Goal: Navigation & Orientation: Find specific page/section

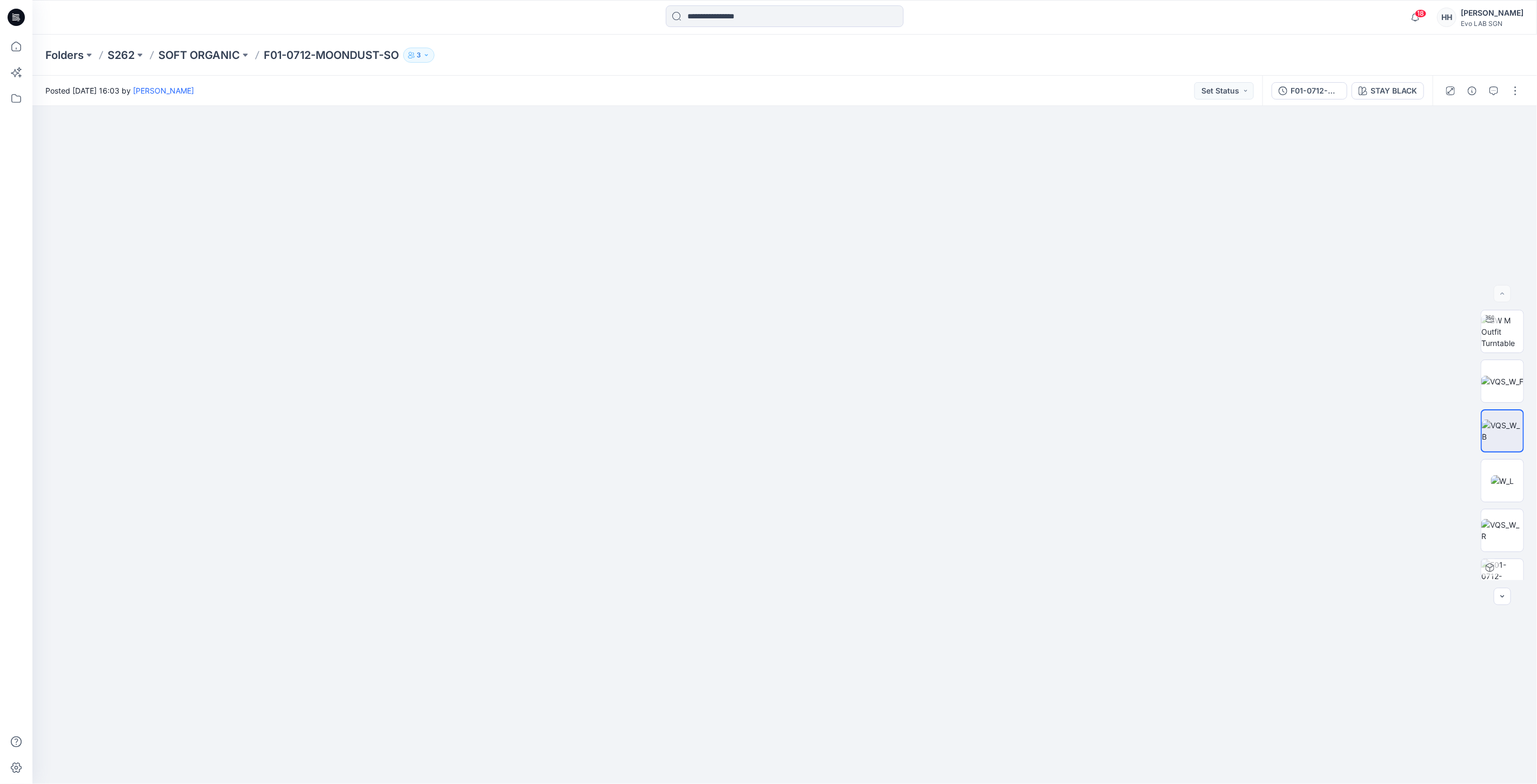
click at [196, 45] on div "Folders S262 SOFT ORGANIC F01-0712-MOONDUST-SO 3" at bounding box center [784, 55] width 1505 height 41
click at [123, 48] on p "S262" at bounding box center [121, 55] width 27 height 15
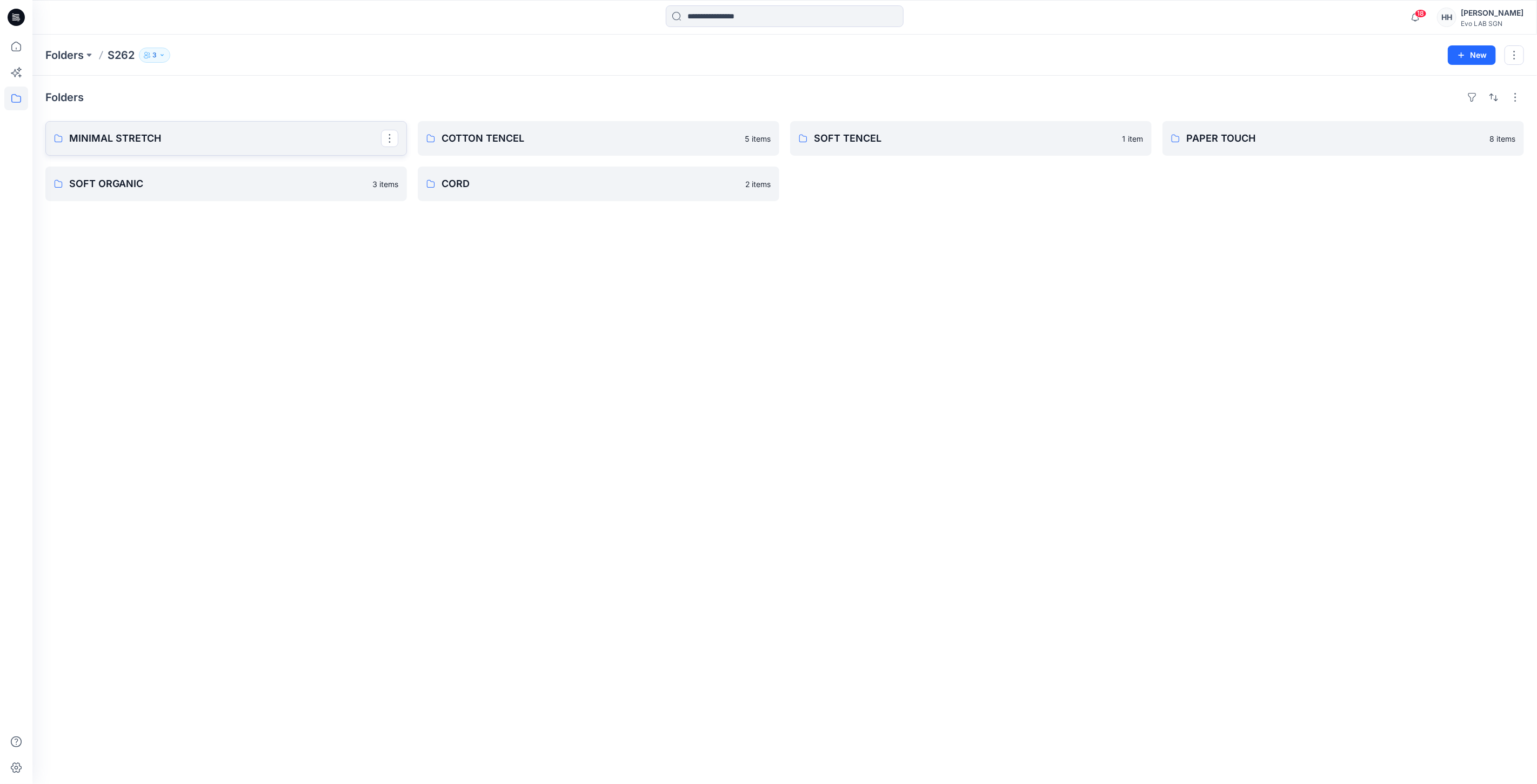
click at [202, 137] on p "MINIMAL STRETCH" at bounding box center [225, 138] width 312 height 15
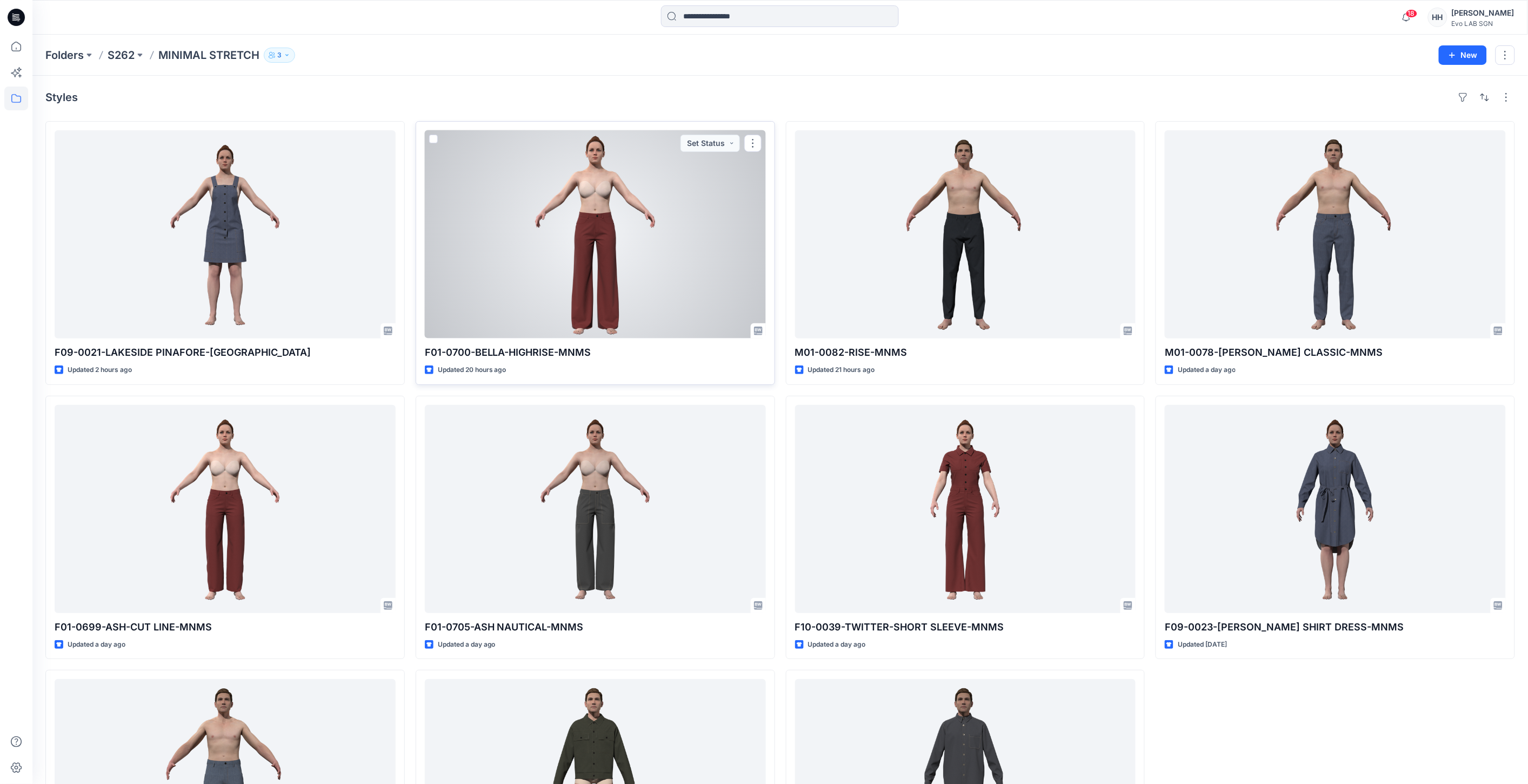
click at [697, 249] on div at bounding box center [596, 235] width 341 height 208
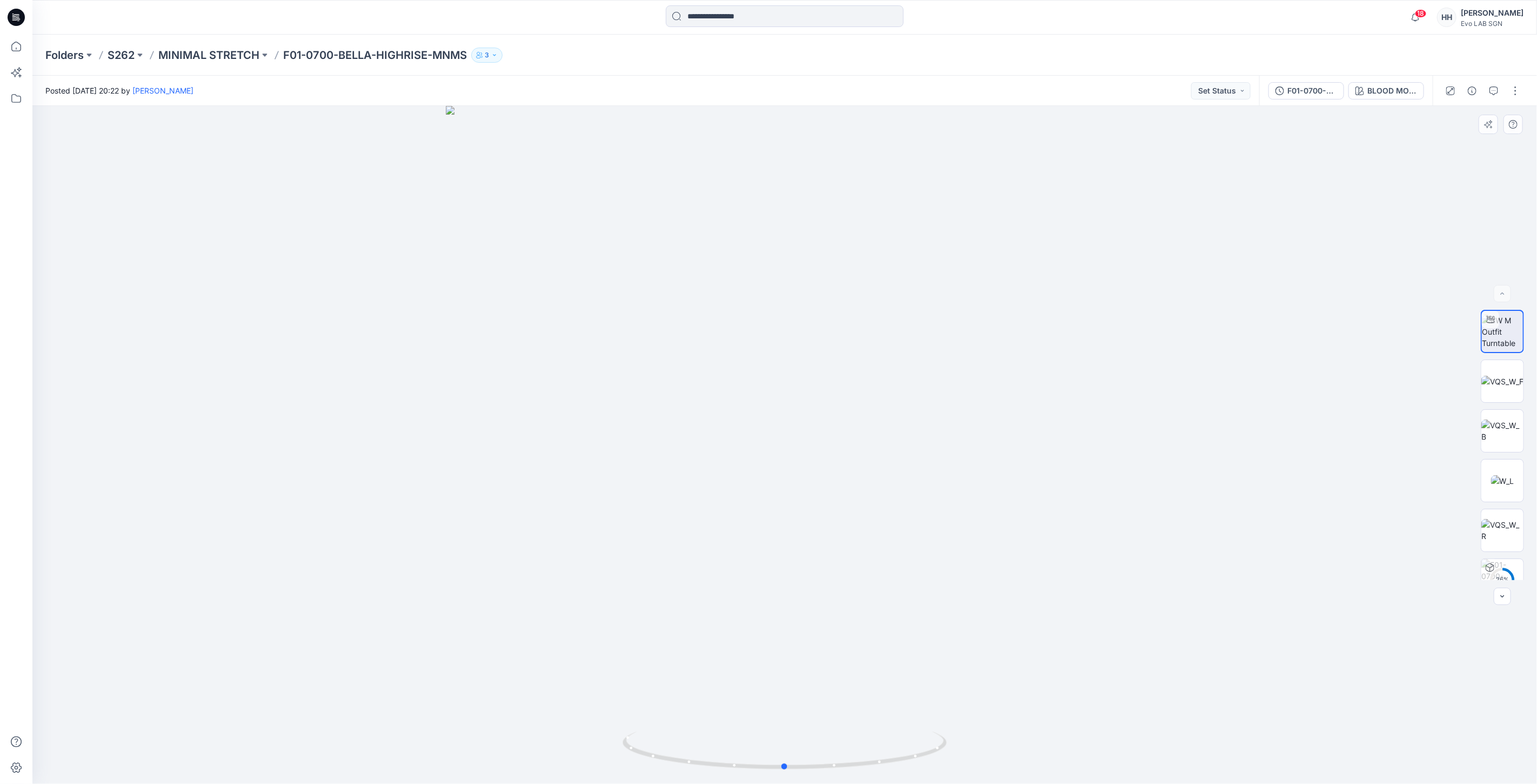
click at [1117, 241] on div at bounding box center [784, 444] width 1505 height 678
click at [252, 274] on div at bounding box center [784, 444] width 1505 height 678
click at [201, 54] on p "MINIMAL STRETCH" at bounding box center [209, 55] width 101 height 15
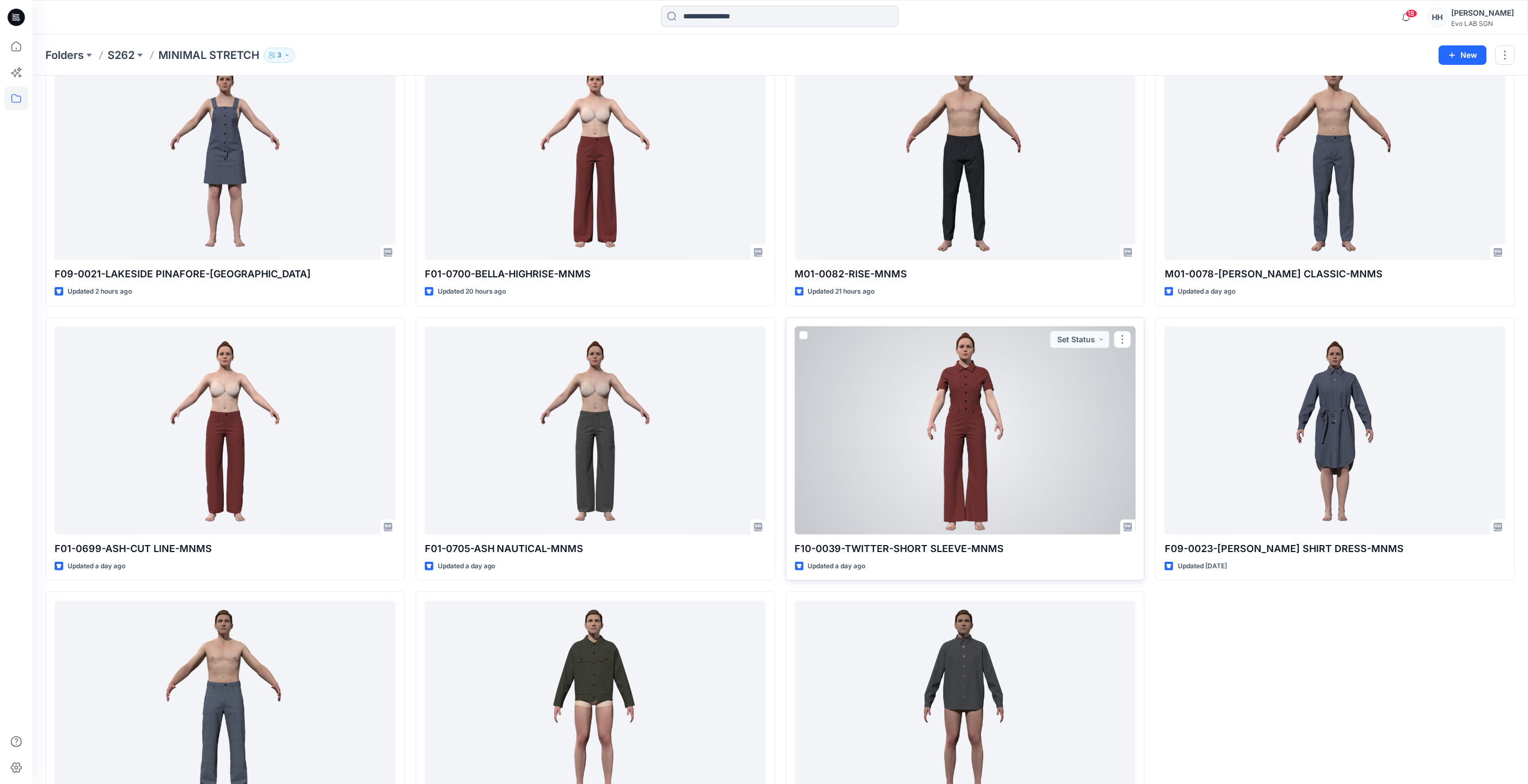
scroll to position [163, 0]
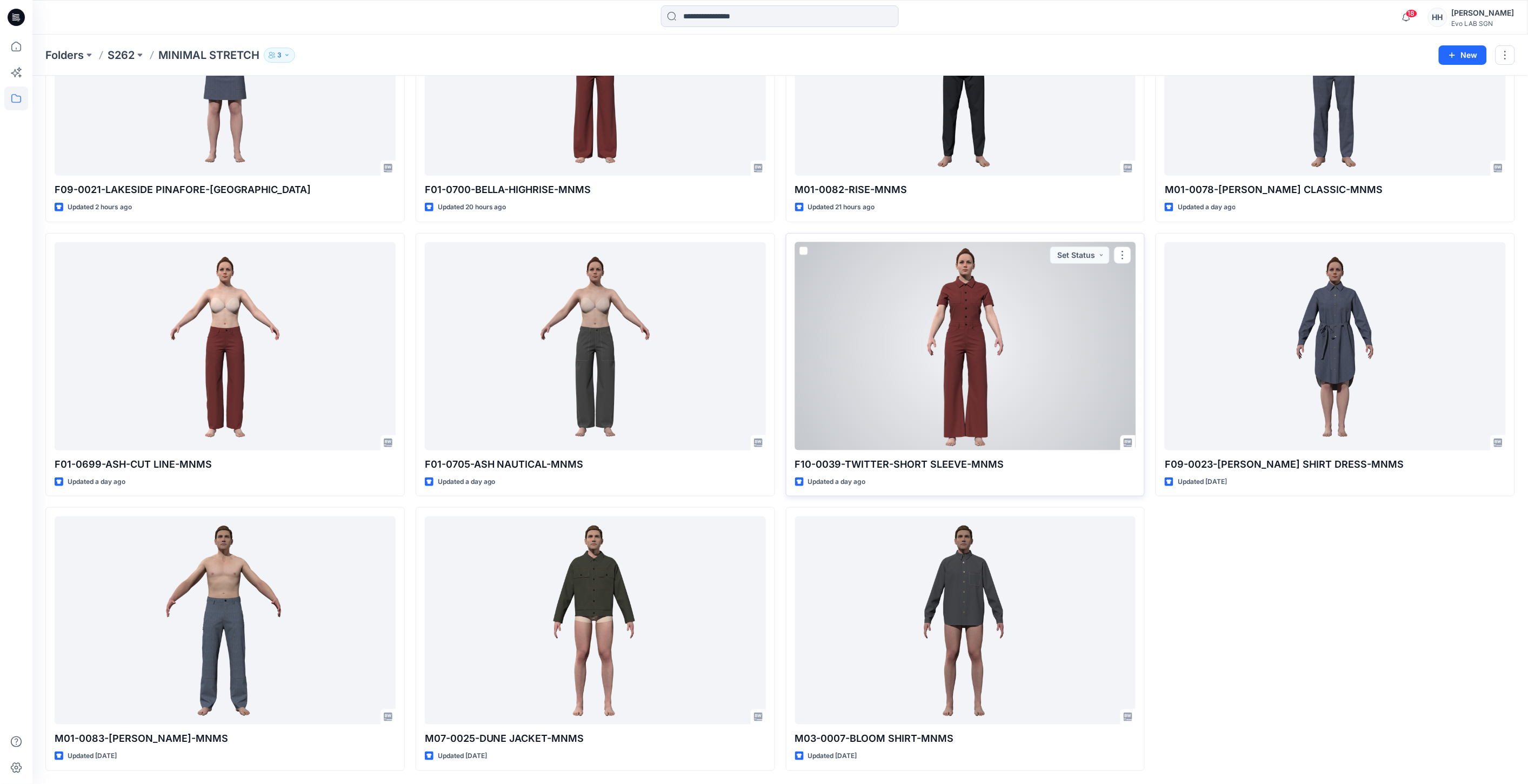
click at [996, 337] on div at bounding box center [965, 346] width 341 height 208
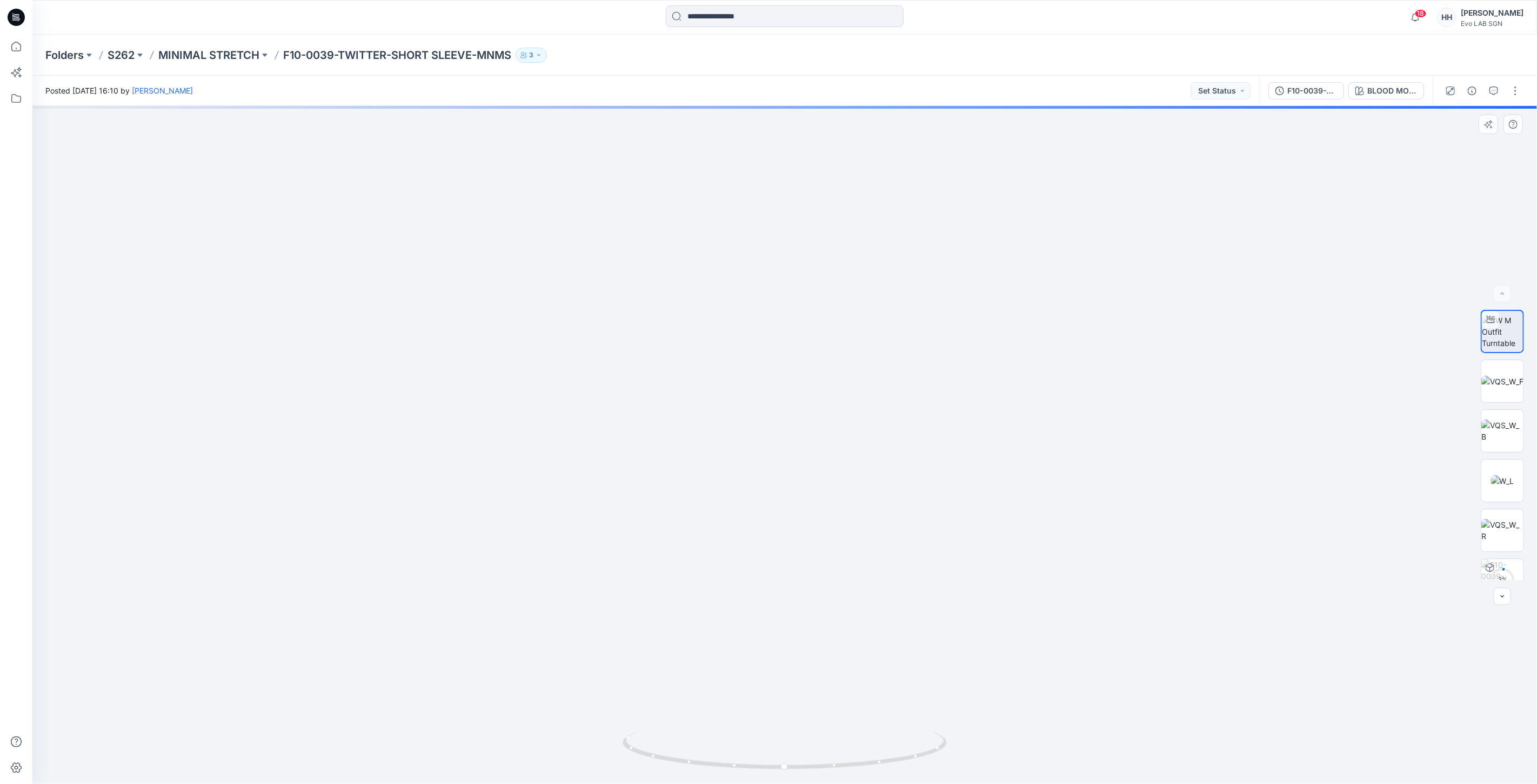
drag, startPoint x: 993, startPoint y: 395, endPoint x: 984, endPoint y: 516, distance: 121.3
click at [1493, 332] on img at bounding box center [1502, 332] width 41 height 34
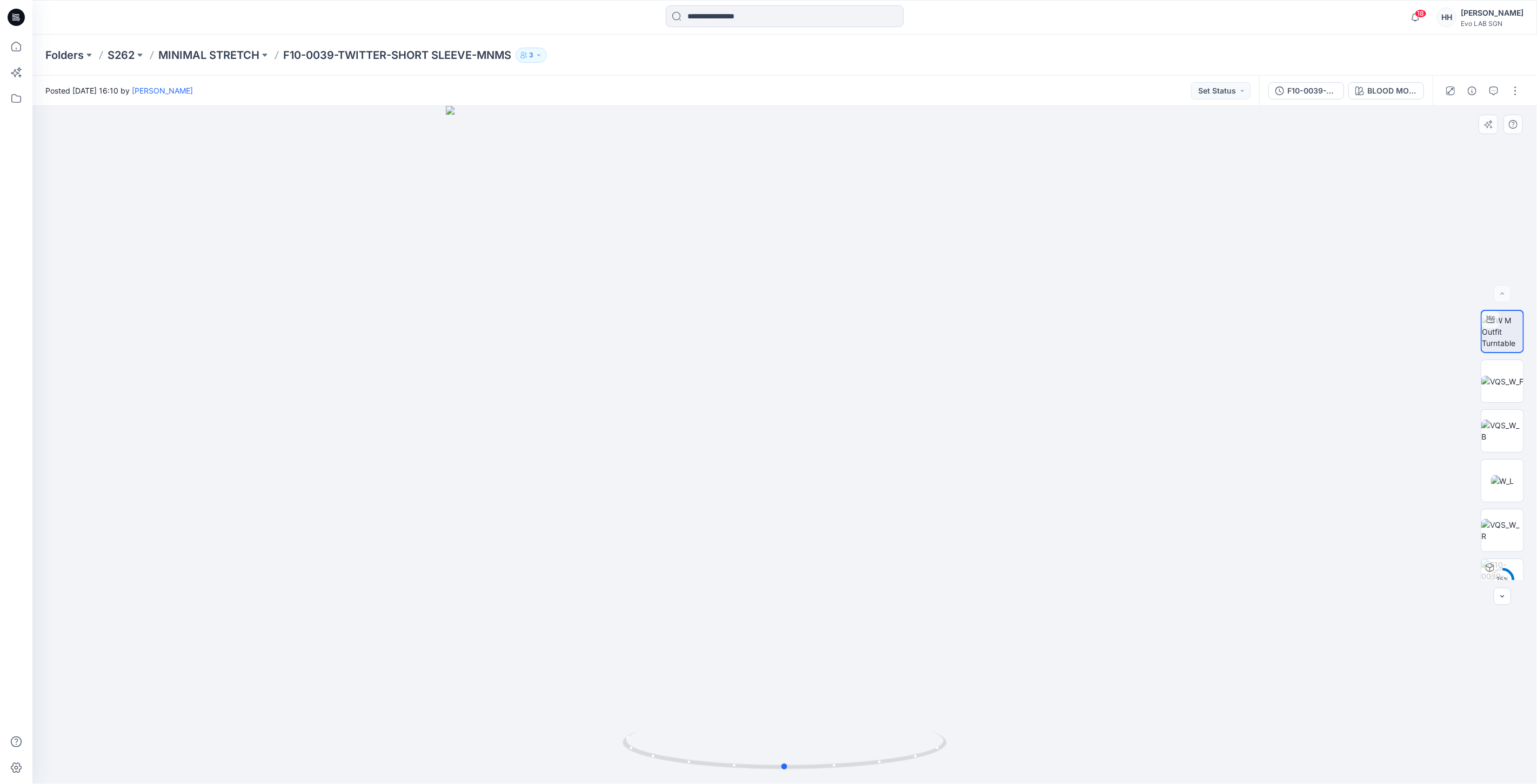
click at [385, 232] on div at bounding box center [784, 444] width 1505 height 678
click at [204, 44] on div "Folders S262 MINIMAL STRETCH F10-0039-TWITTER-SHORT SLEEVE-MNMS 3" at bounding box center [784, 55] width 1505 height 41
click at [208, 52] on p "MINIMAL STRETCH" at bounding box center [209, 55] width 101 height 15
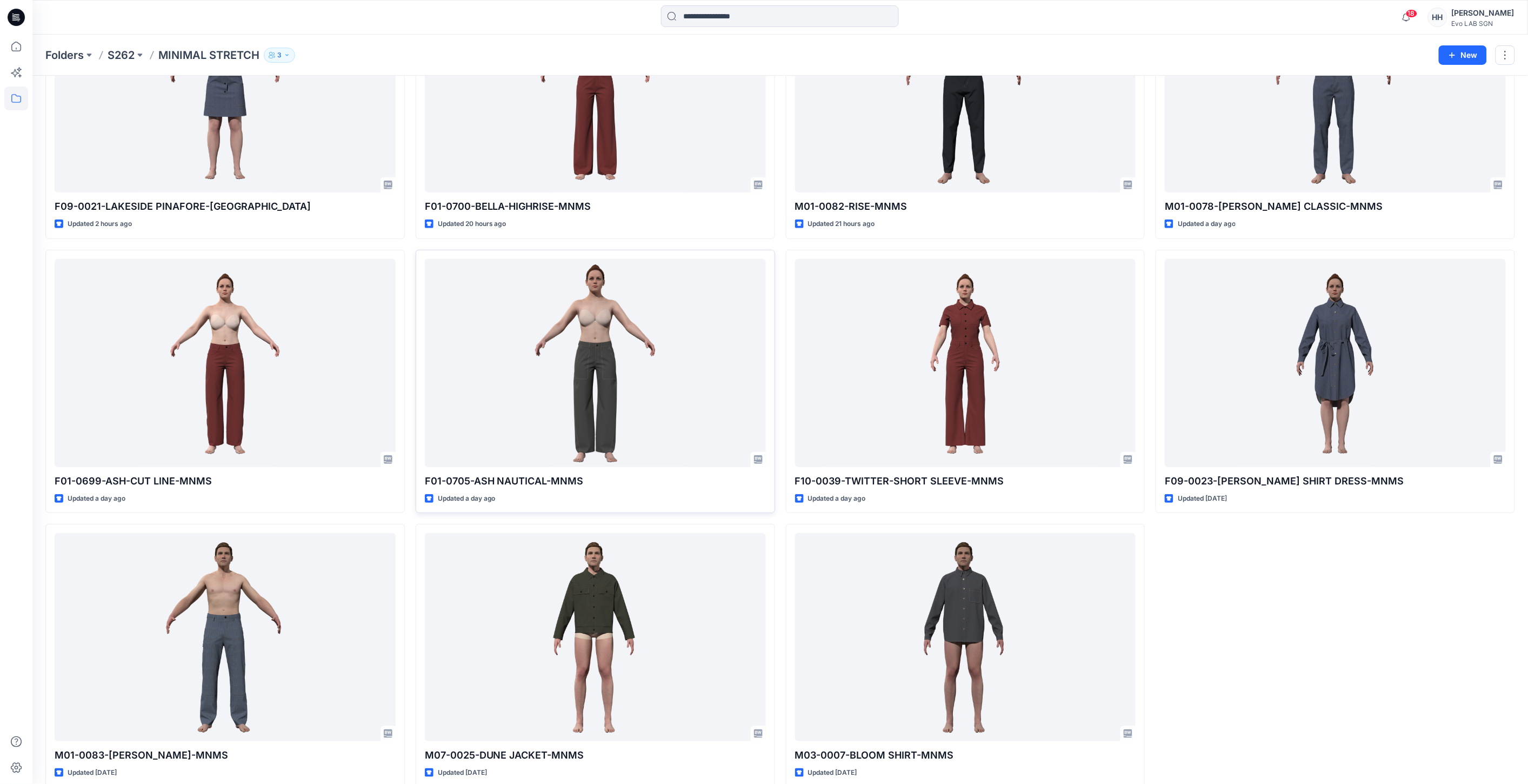
scroll to position [163, 0]
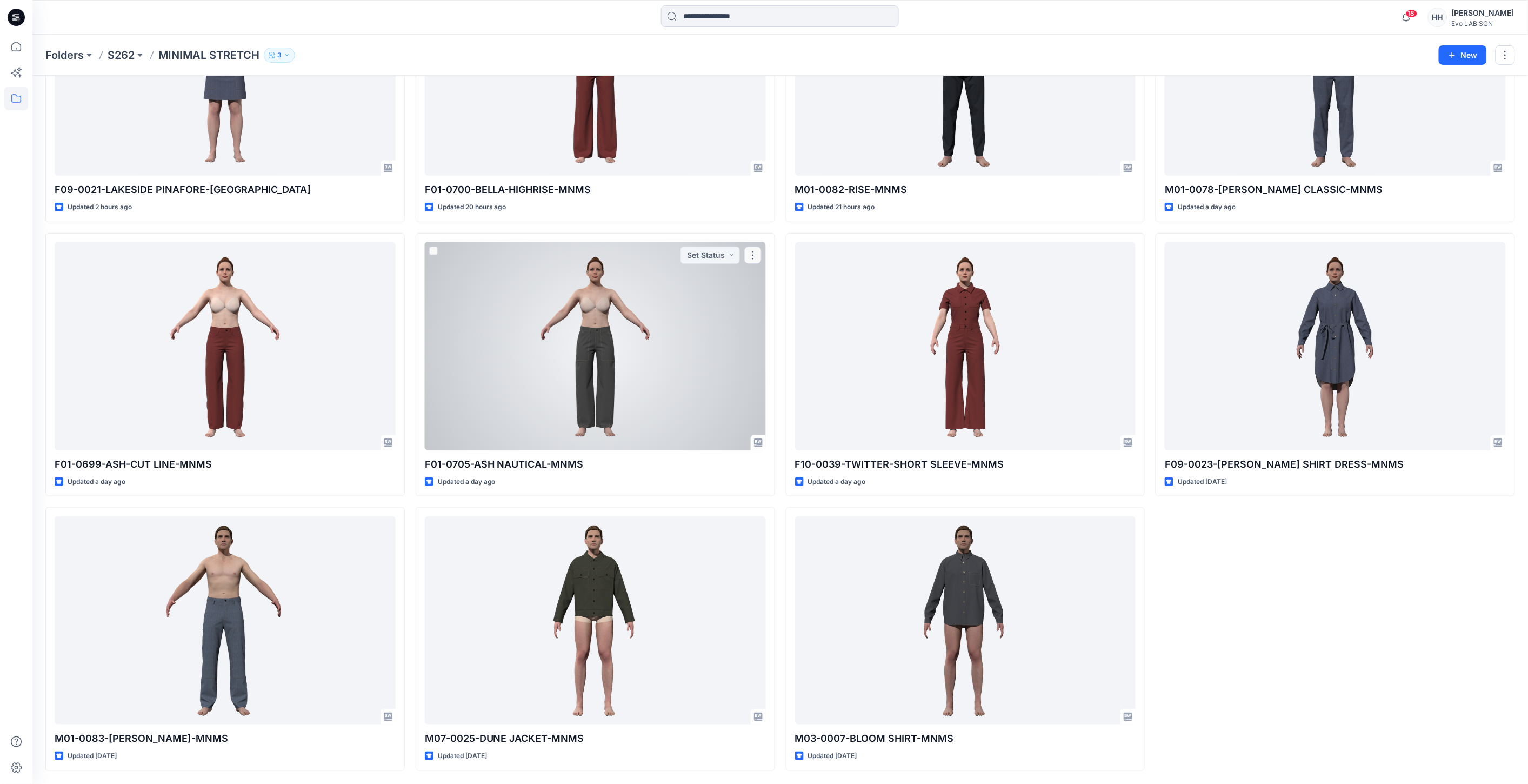
drag, startPoint x: 620, startPoint y: 332, endPoint x: 521, endPoint y: 309, distance: 101.6
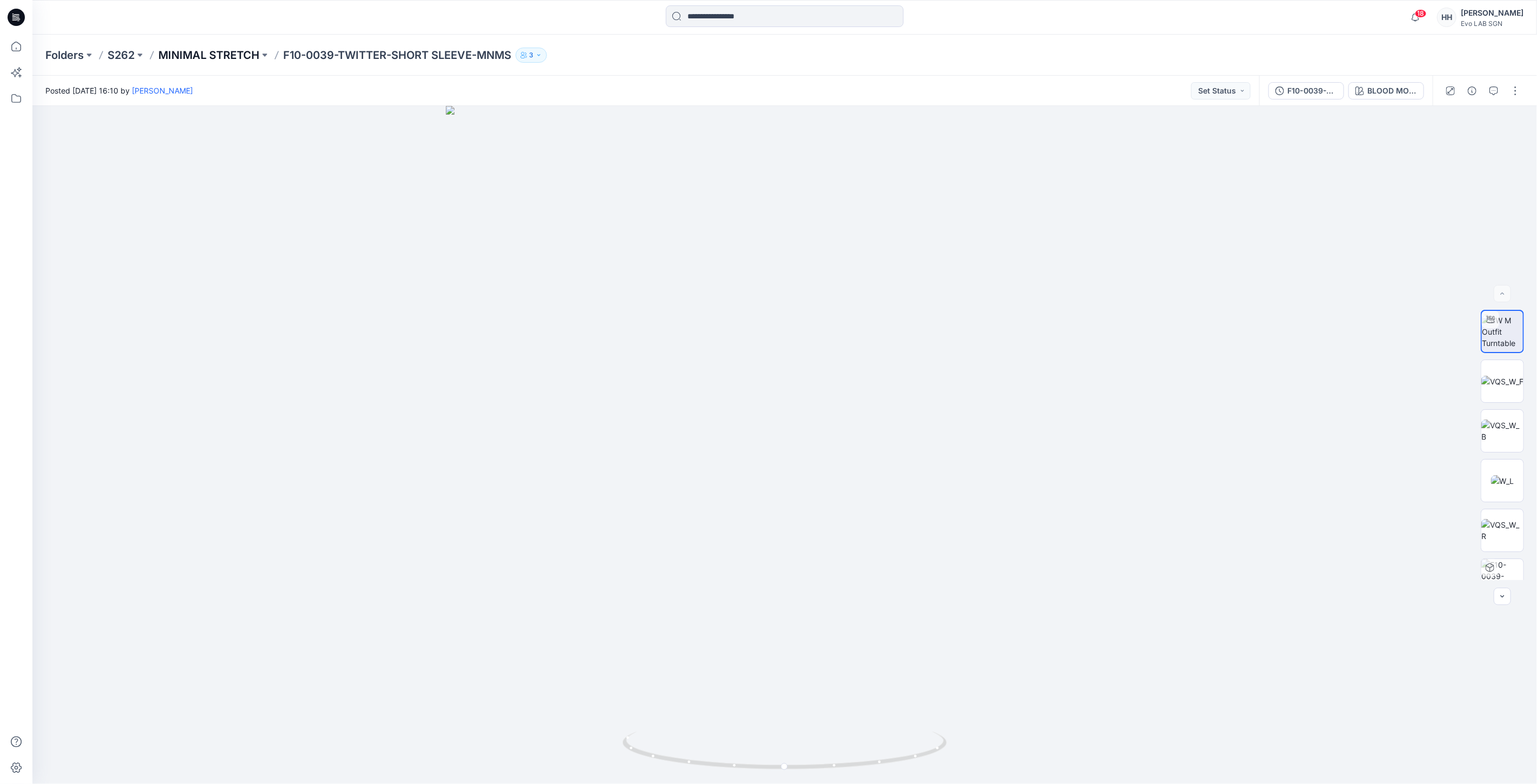
click at [228, 57] on p "MINIMAL STRETCH" at bounding box center [209, 55] width 101 height 15
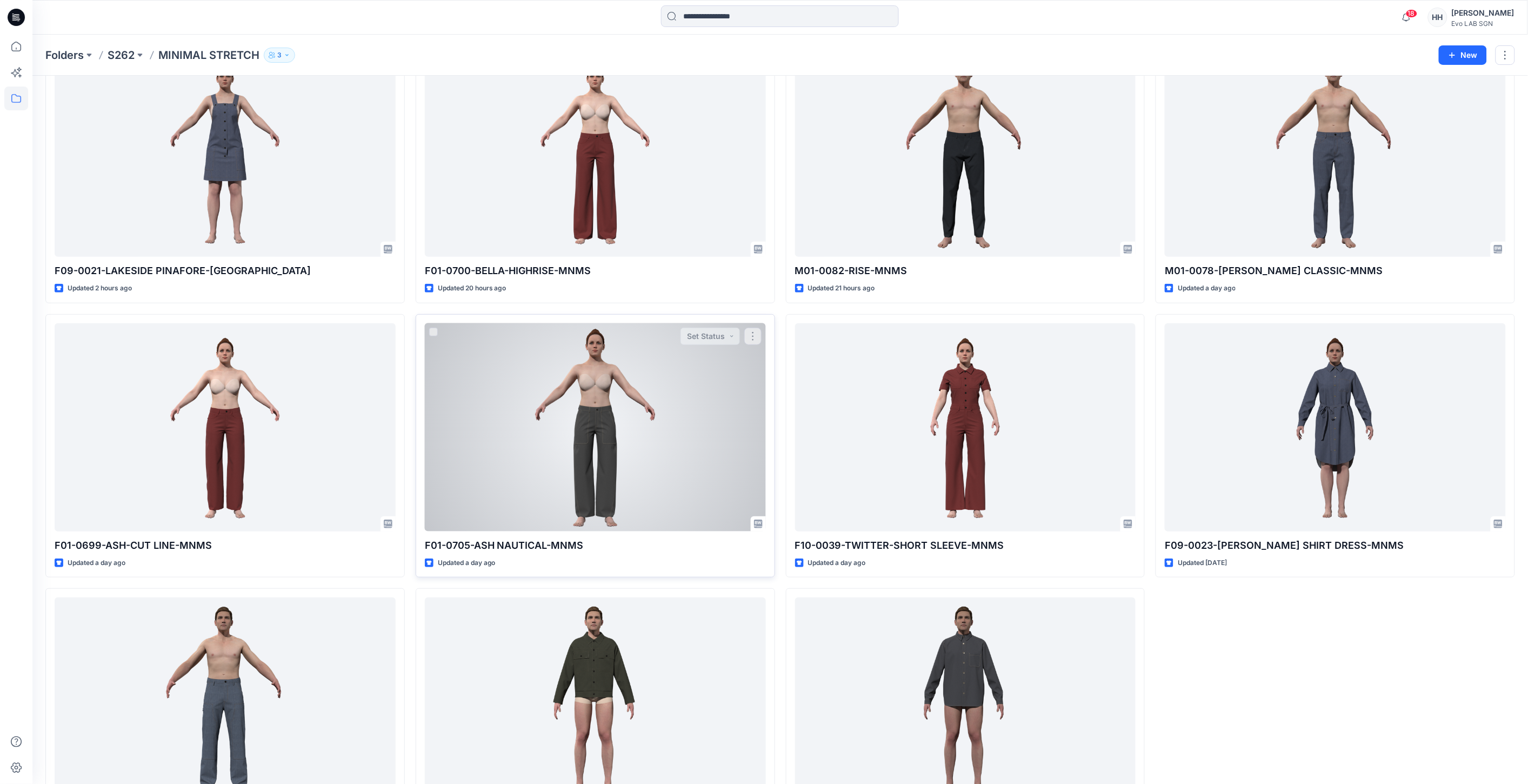
scroll to position [163, 0]
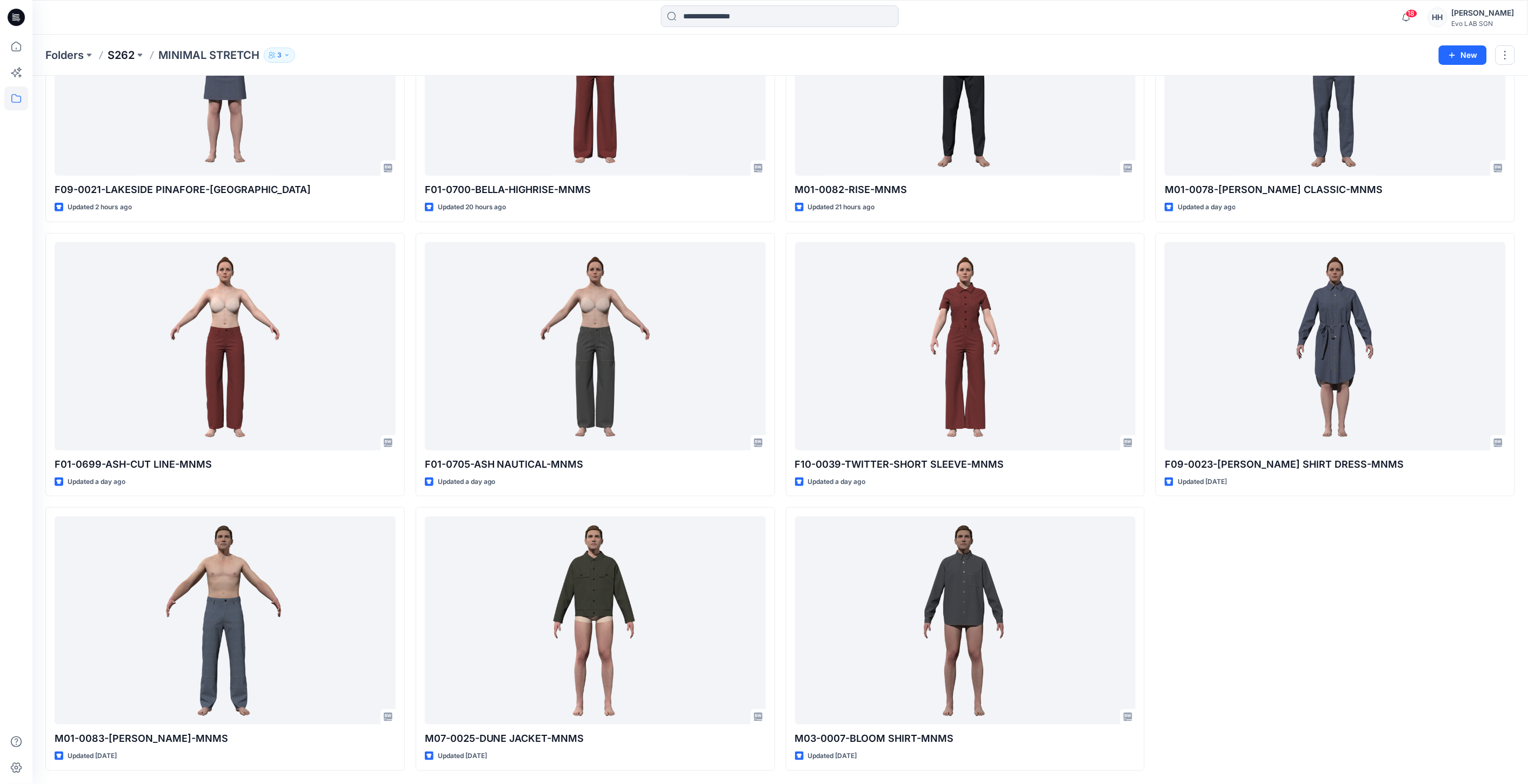
click at [126, 52] on p "S262" at bounding box center [121, 55] width 27 height 15
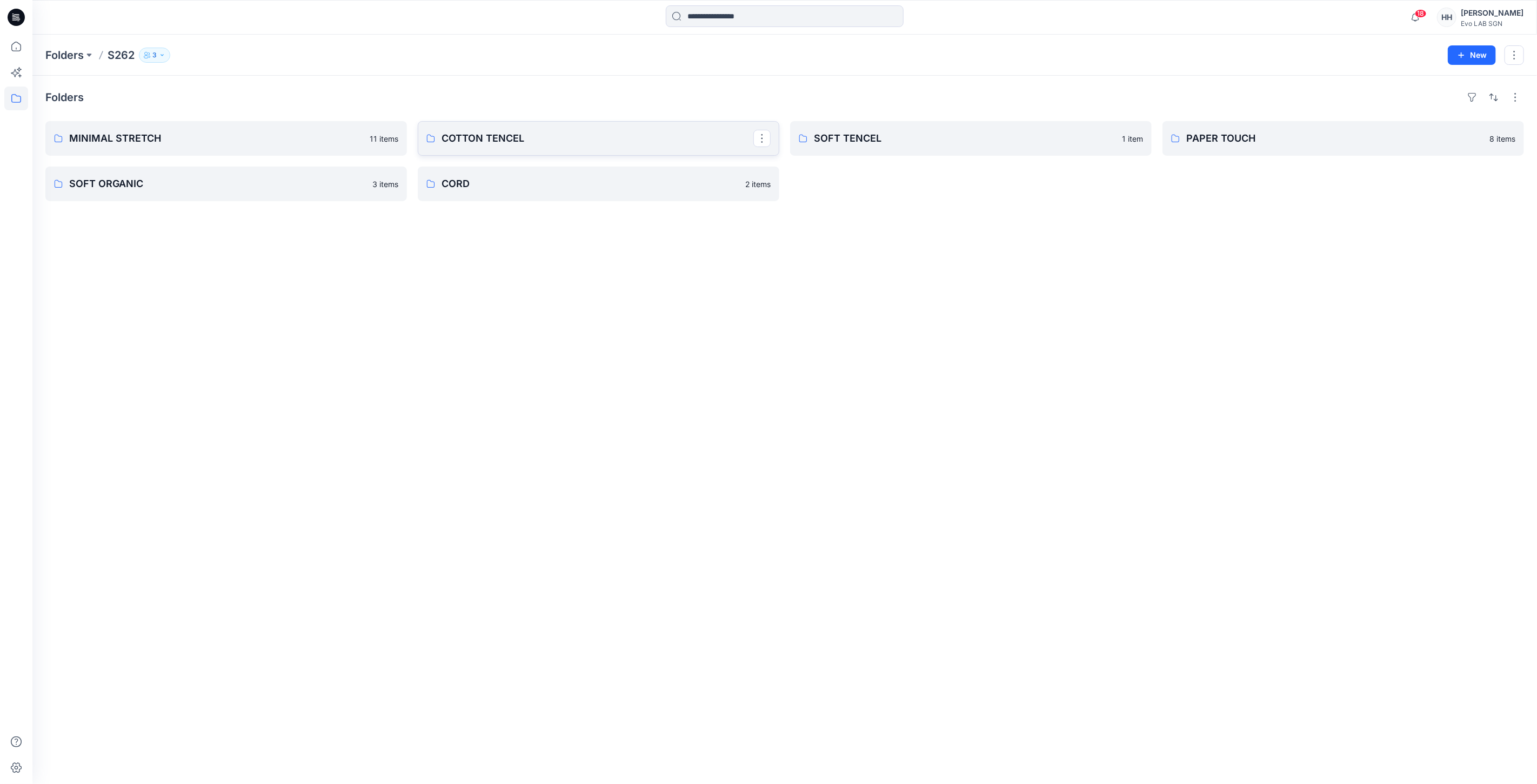
click at [492, 128] on link "COTTON TENCEL" at bounding box center [598, 138] width 362 height 35
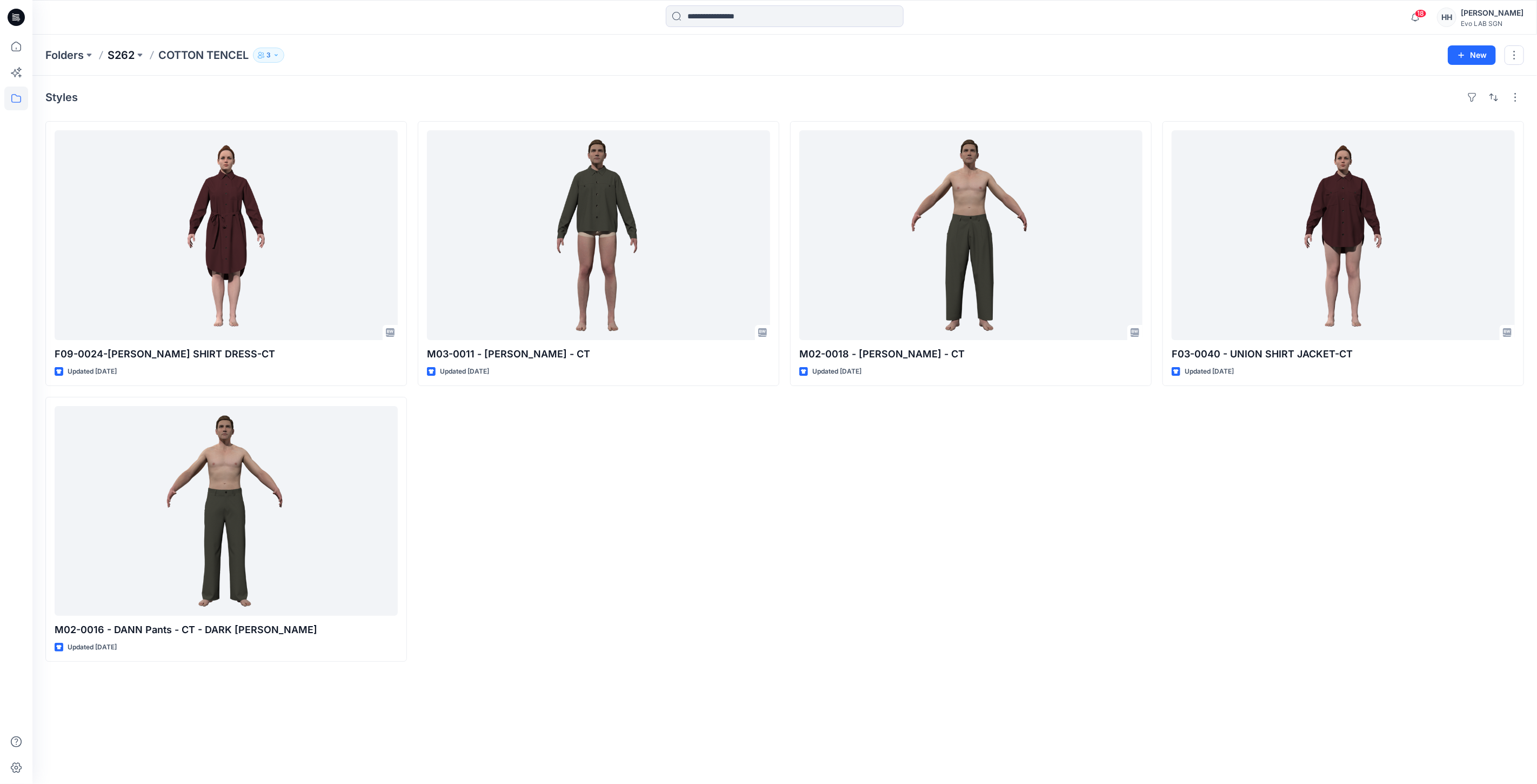
drag, startPoint x: 100, startPoint y: 57, endPoint x: 124, endPoint y: 56, distance: 24.0
click at [111, 56] on div "Folders S262 COTTON TENCEL 3" at bounding box center [742, 55] width 1395 height 15
click at [126, 55] on p "S262" at bounding box center [121, 55] width 27 height 15
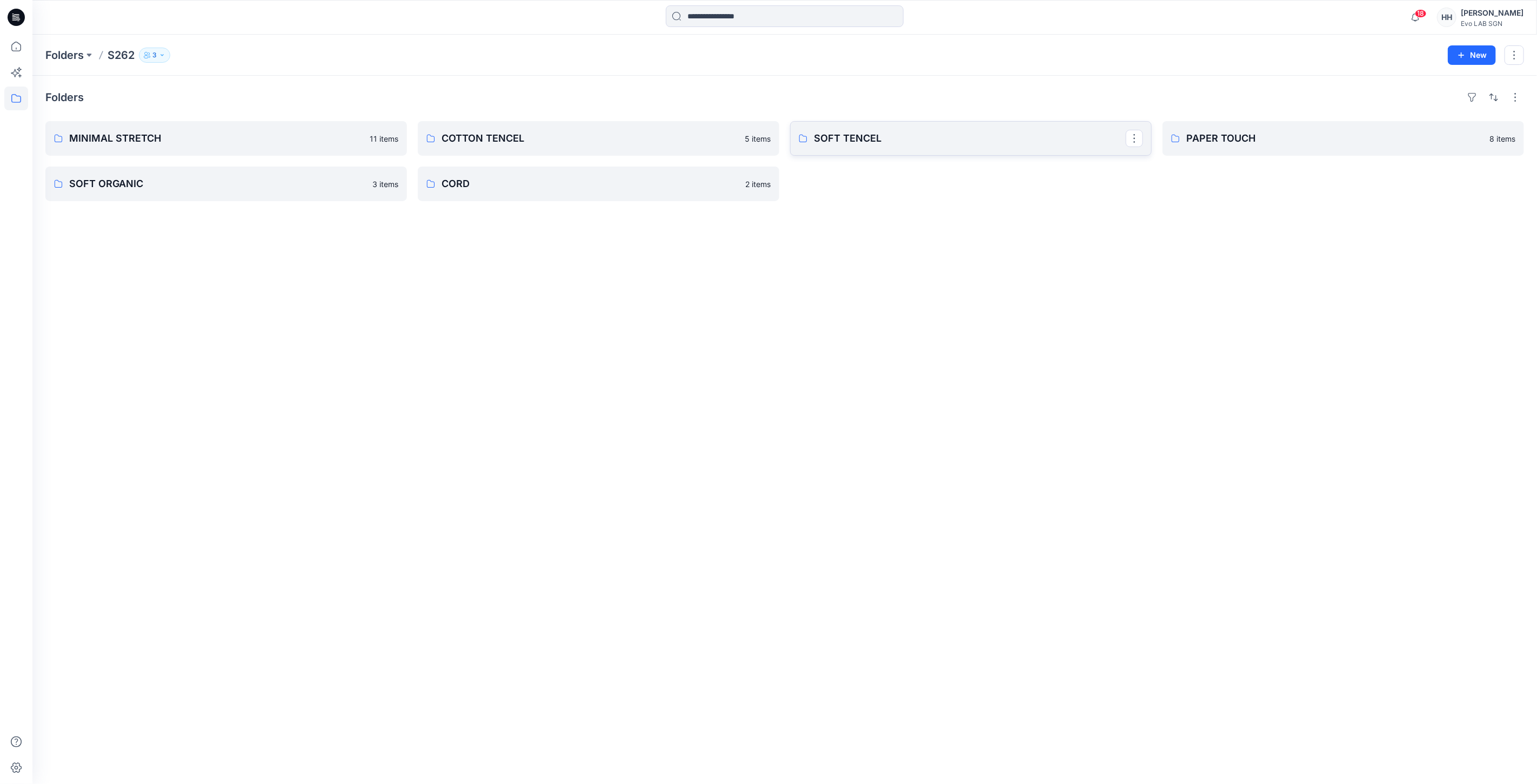
click at [924, 140] on p "SOFT TENCEL" at bounding box center [970, 138] width 312 height 15
click at [1245, 139] on p "PAPER TOUCH" at bounding box center [1342, 138] width 312 height 15
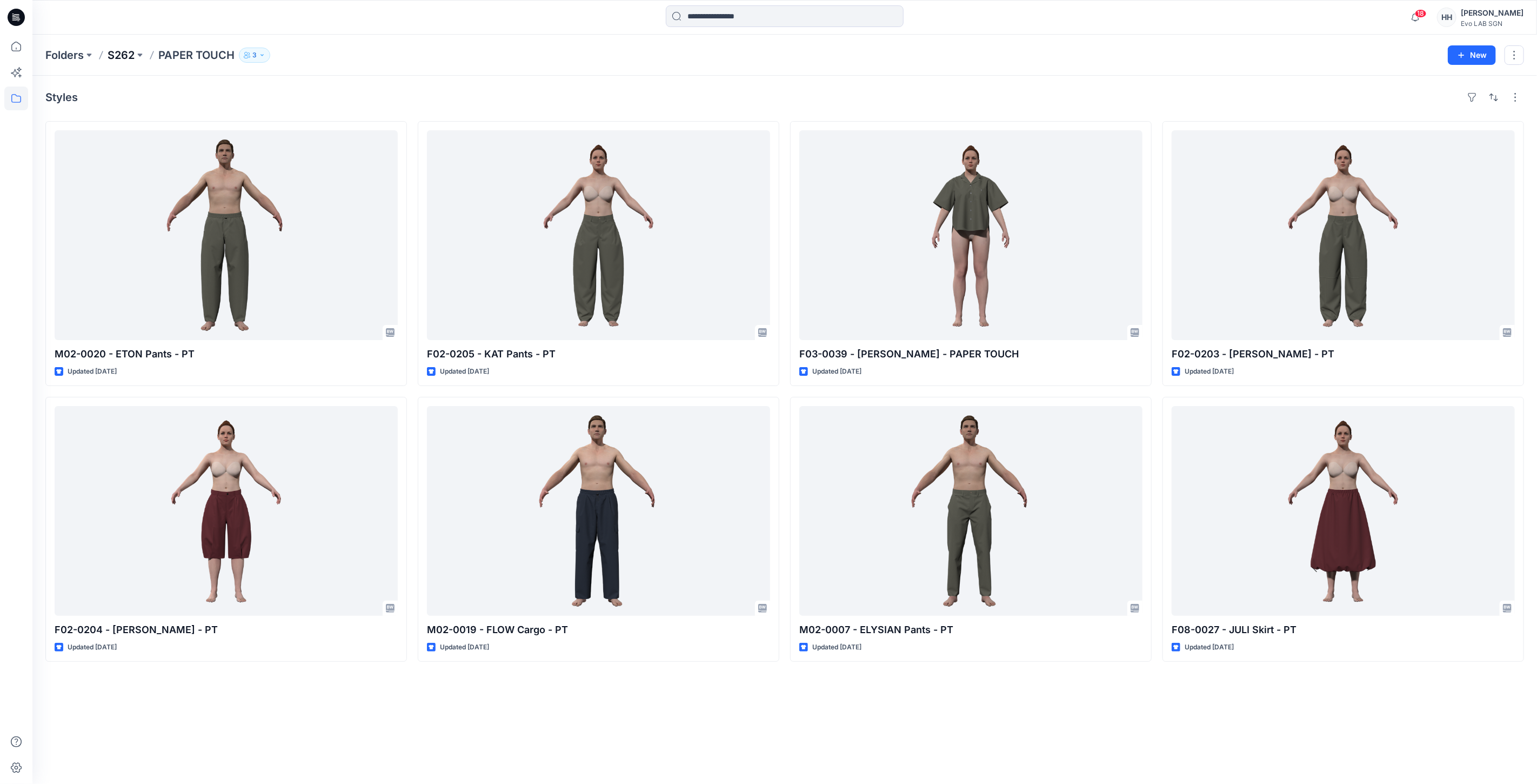
click at [134, 56] on p "S262" at bounding box center [121, 55] width 27 height 15
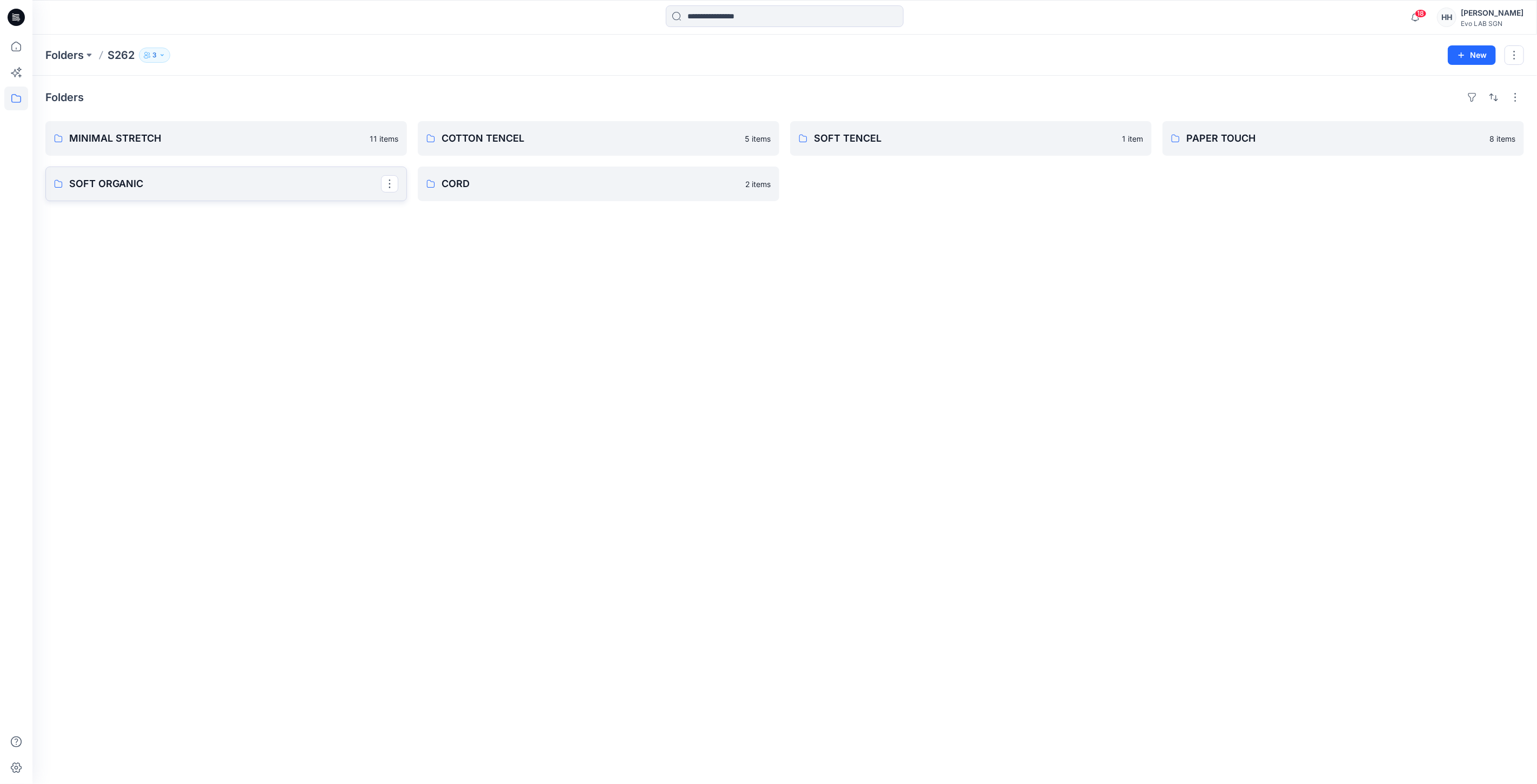
click at [269, 182] on p "SOFT ORGANIC" at bounding box center [225, 183] width 312 height 15
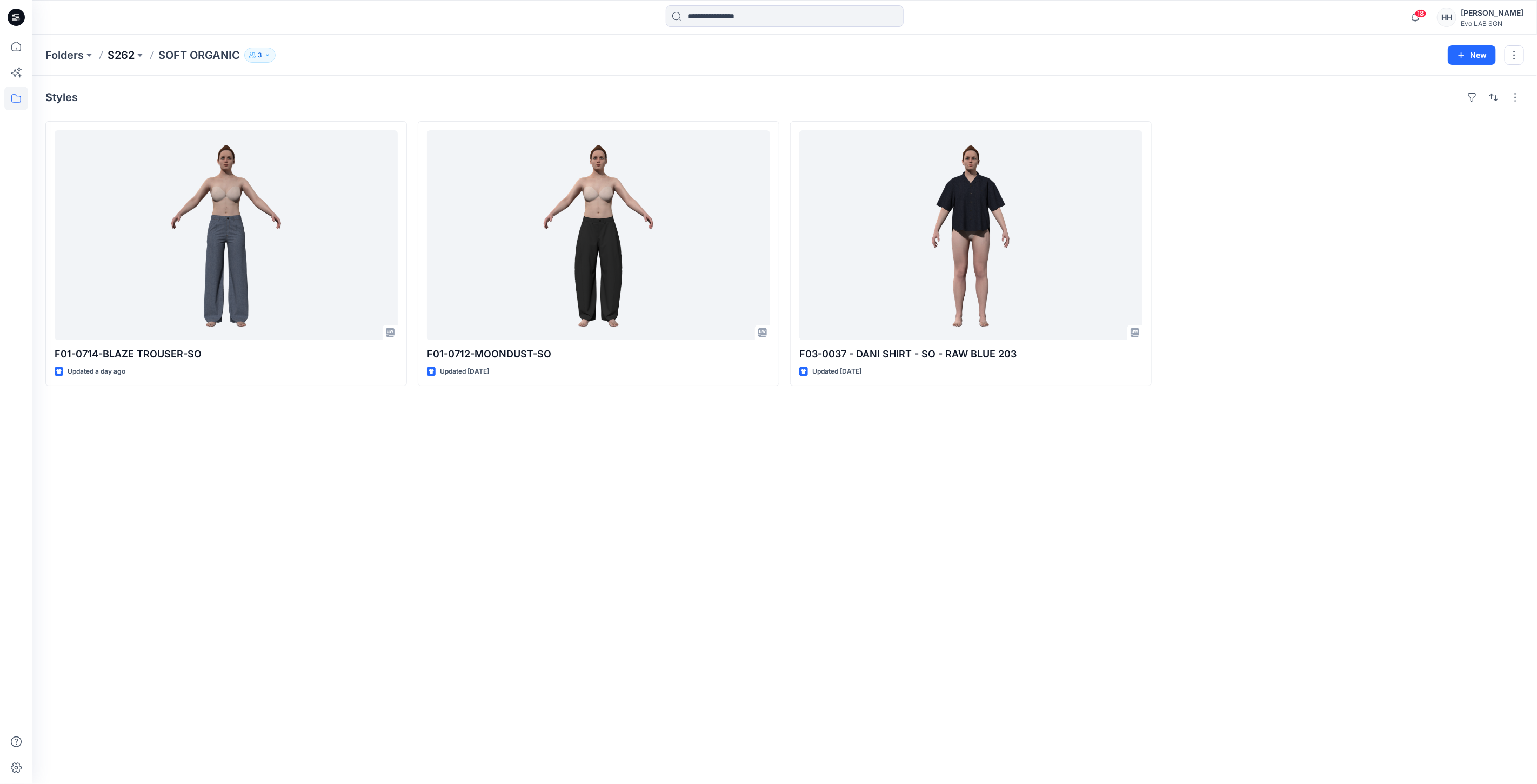
click at [122, 55] on p "S262" at bounding box center [121, 55] width 27 height 15
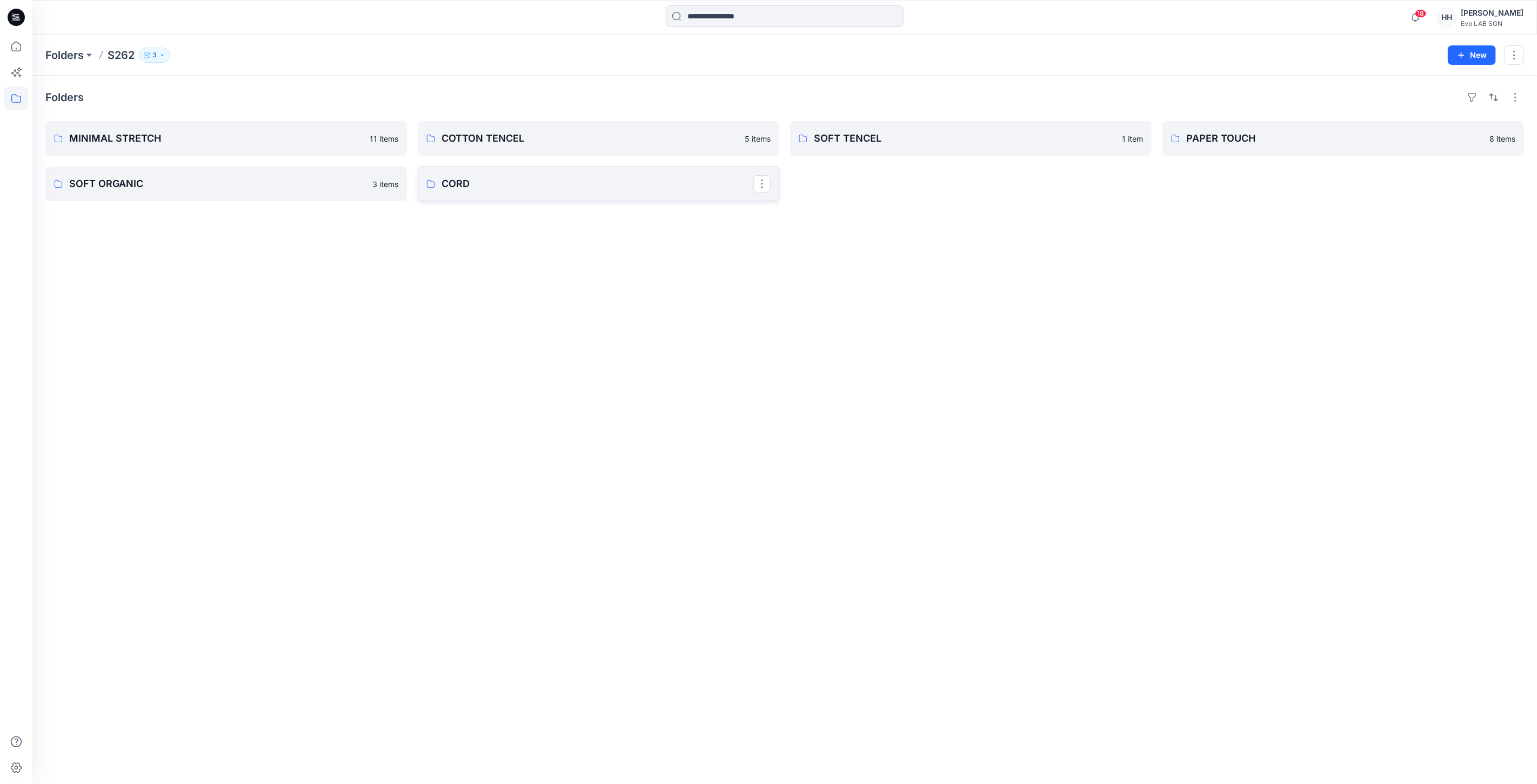
click at [529, 187] on p "CORD" at bounding box center [597, 183] width 312 height 15
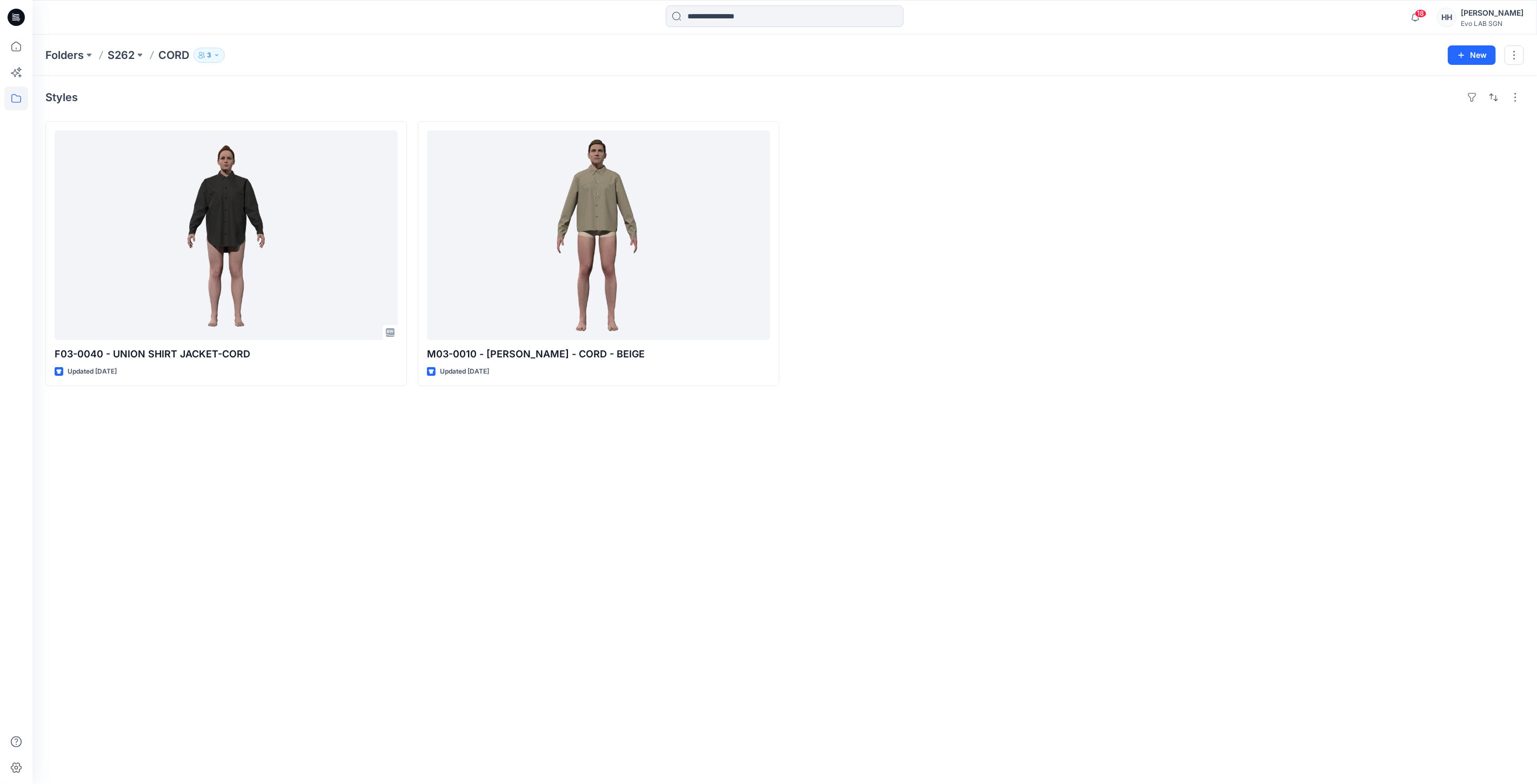
click at [1339, 12] on div "18 Notifications Your style F09-0021-LAKESIDE PINAFORE-MNMS is ready 9 minutes …" at bounding box center [784, 17] width 1504 height 24
click at [1427, 9] on span "18" at bounding box center [1421, 13] width 12 height 9
click at [1162, 121] on div "F03-0040 - UNION SHIRT JACKET-CORD Updated [DATE] M03-0010 - [PERSON_NAME] - CO…" at bounding box center [785, 253] width 1479 height 265
click at [124, 57] on p "S262" at bounding box center [121, 55] width 27 height 15
